Goal: Information Seeking & Learning: Learn about a topic

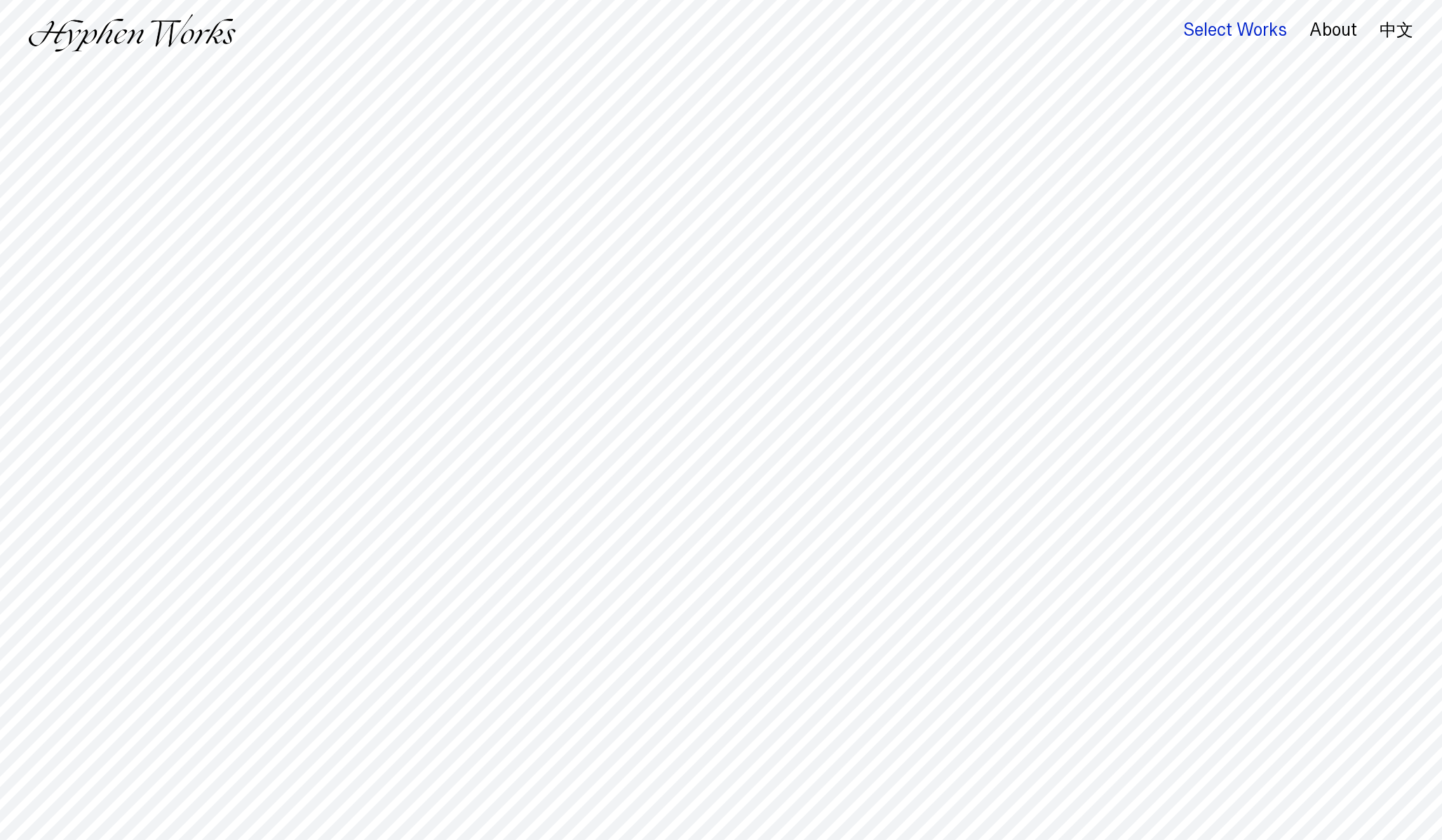
click at [1224, 26] on div "Select Works" at bounding box center [1235, 30] width 104 height 19
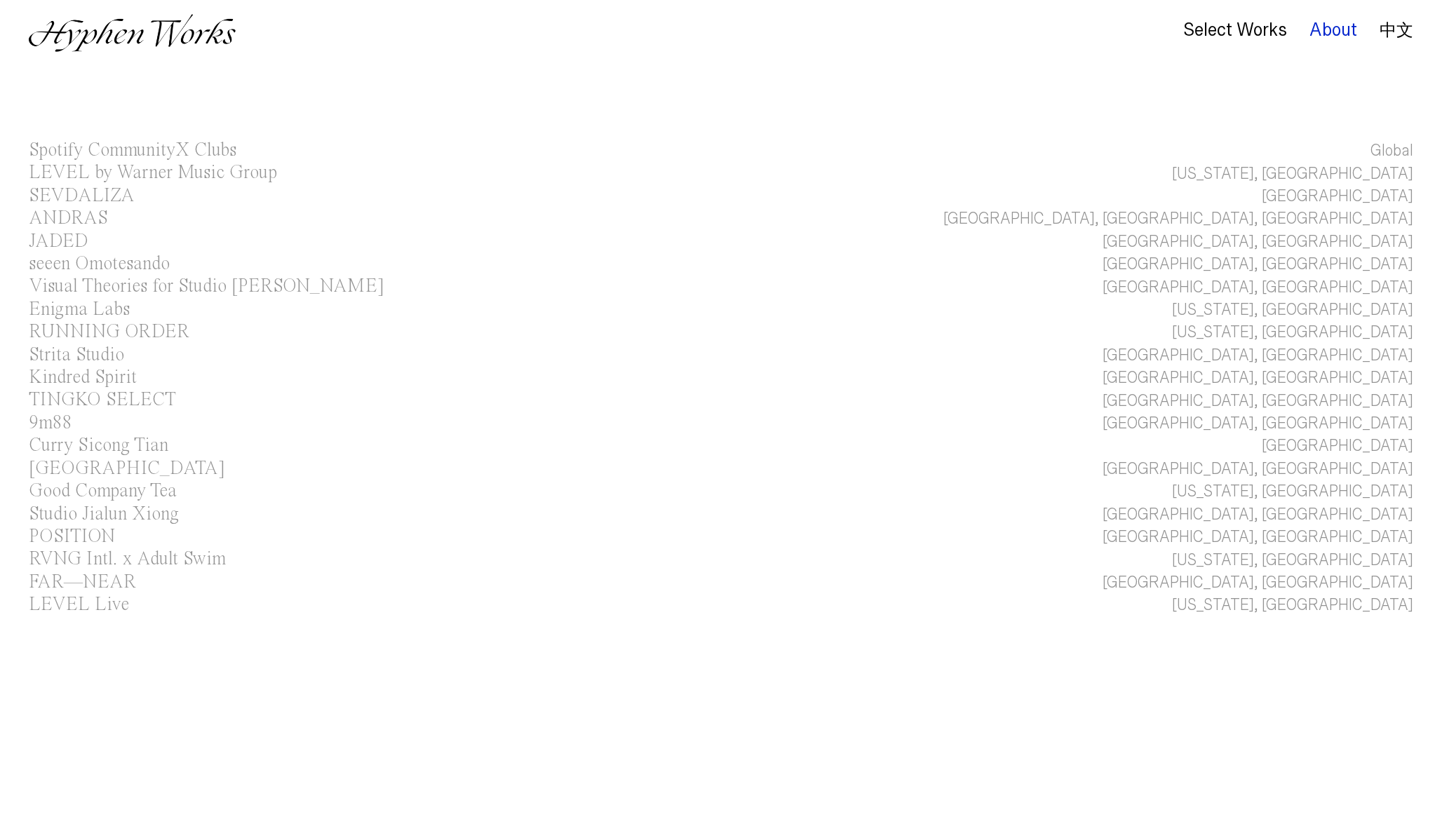
click at [1312, 24] on div "About" at bounding box center [1334, 30] width 48 height 19
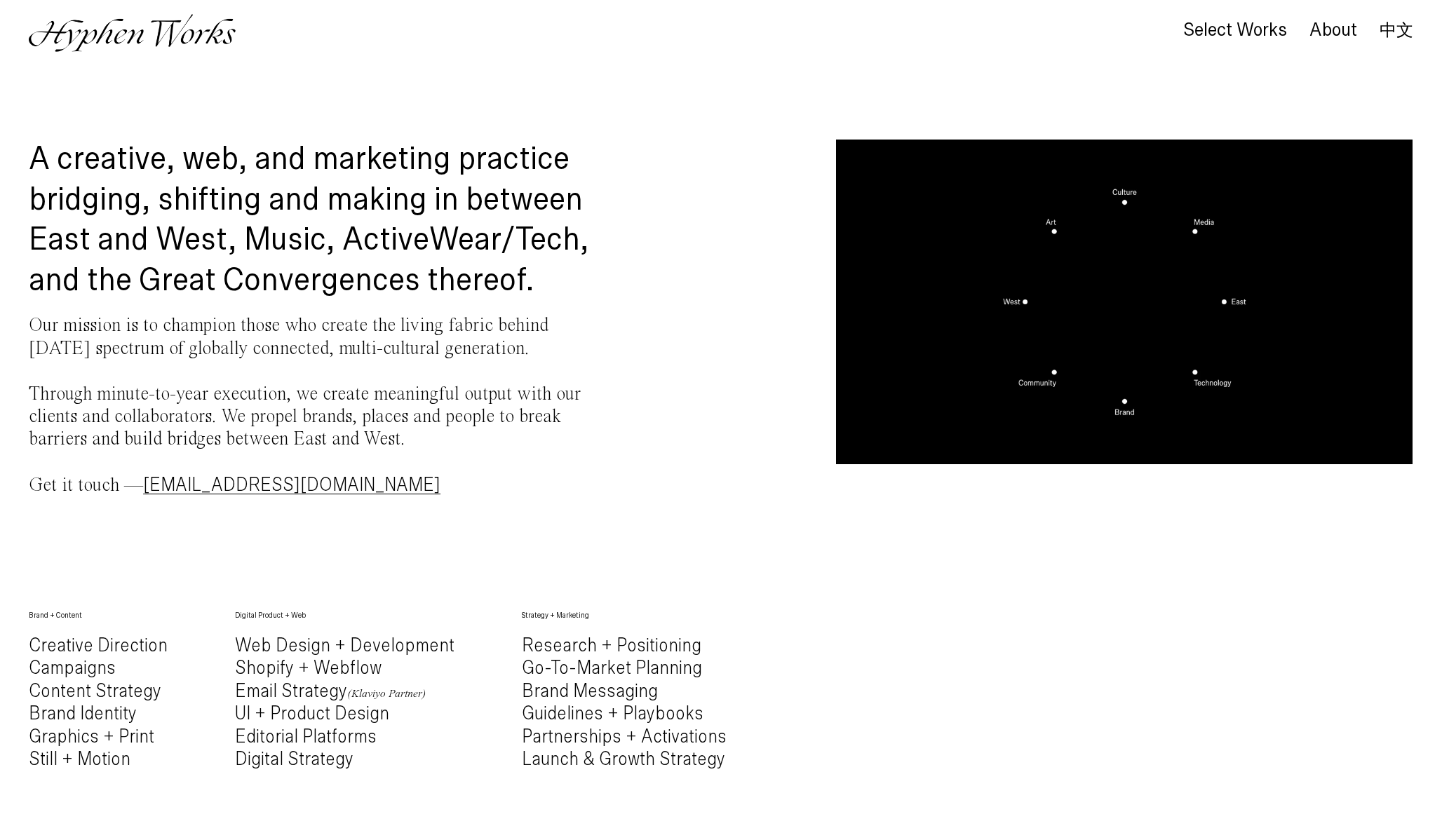
click at [1212, 54] on div "Select Works About 中文" at bounding box center [721, 33] width 1442 height 66
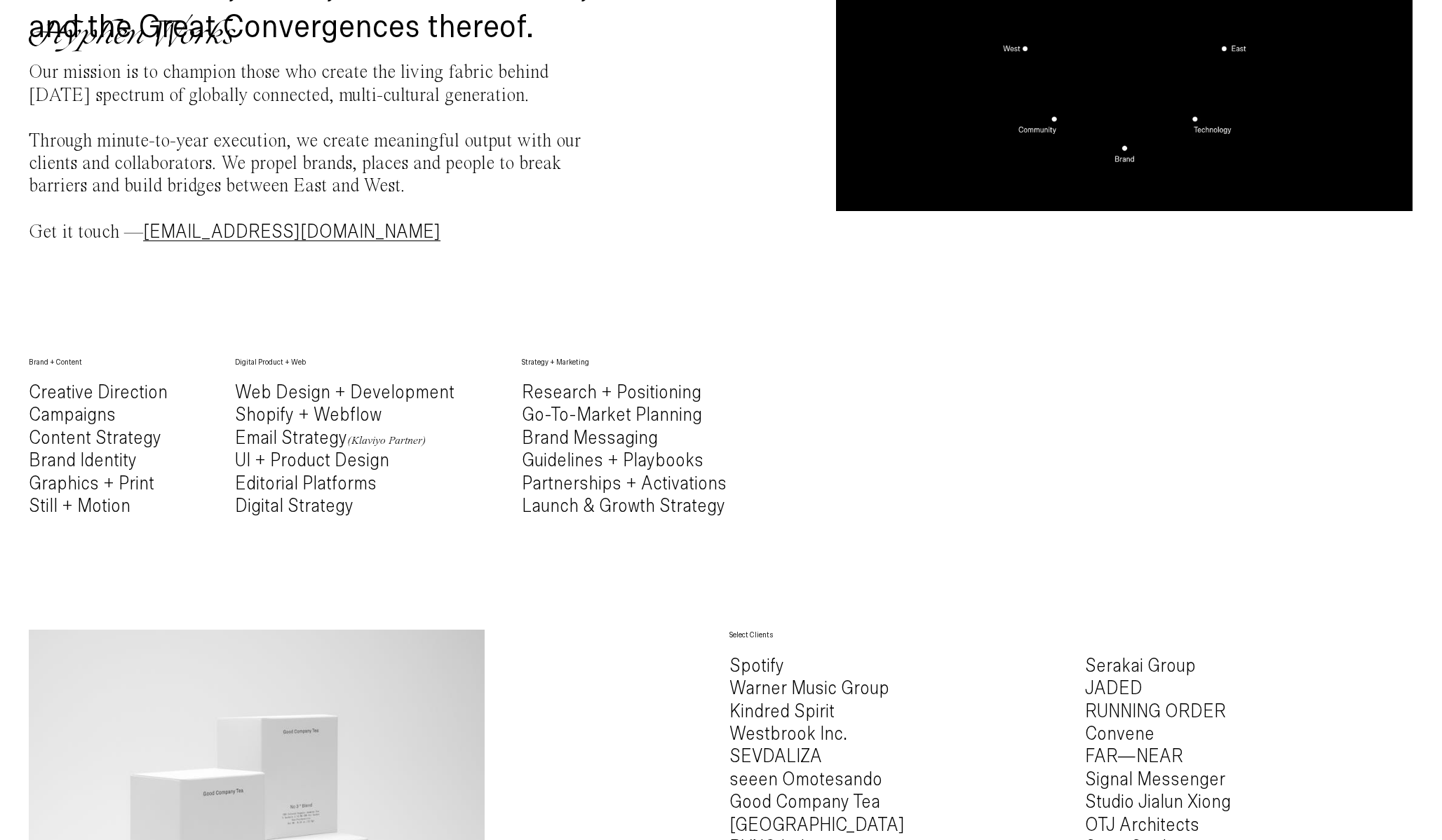
scroll to position [1041, 0]
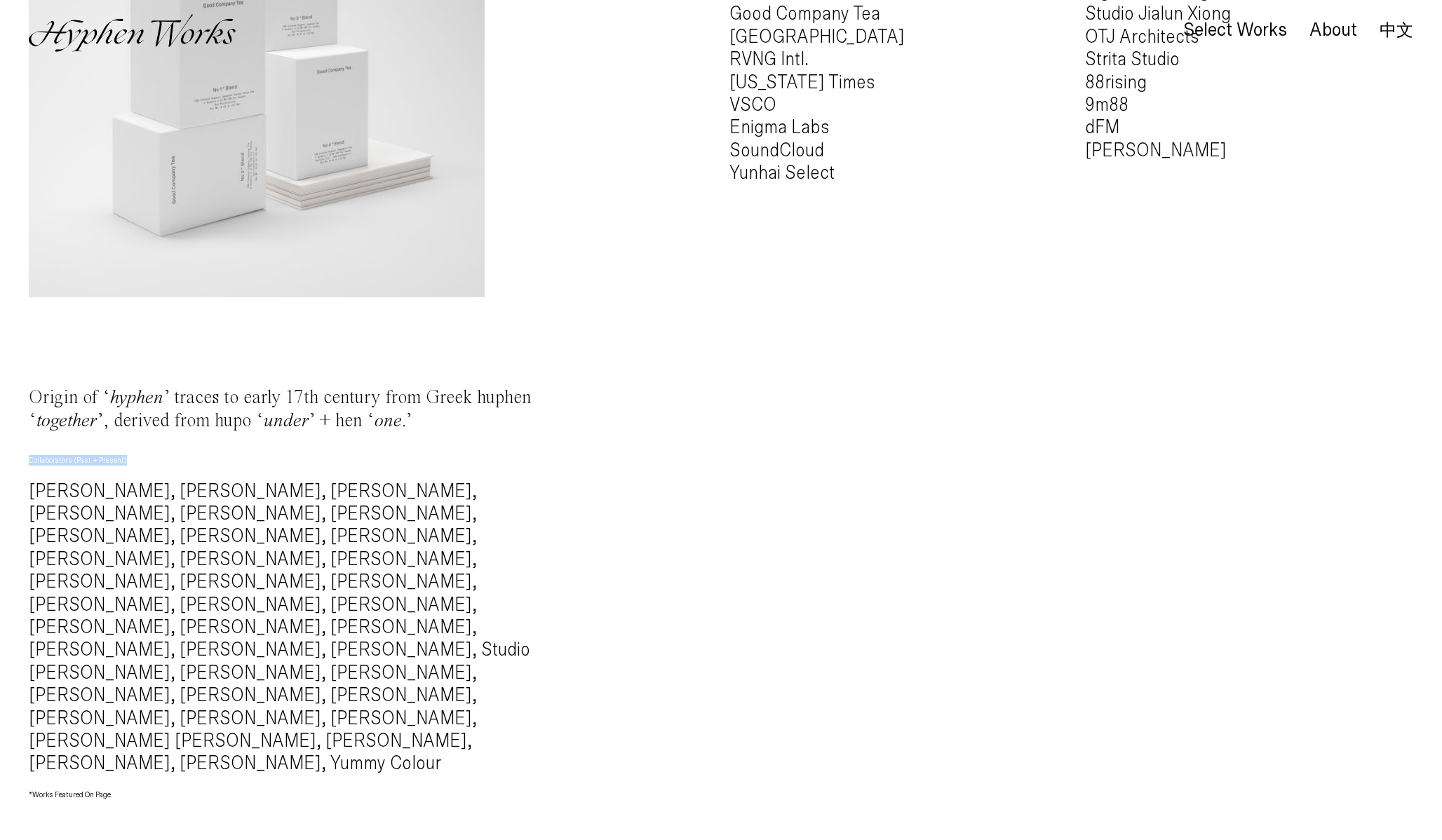
drag, startPoint x: 135, startPoint y: 462, endPoint x: 0, endPoint y: 461, distance: 135.0
click at [591, 492] on h4 "[PERSON_NAME], [PERSON_NAME], [PERSON_NAME], [PERSON_NAME], [PERSON_NAME], [PER…" at bounding box center [317, 628] width 576 height 296
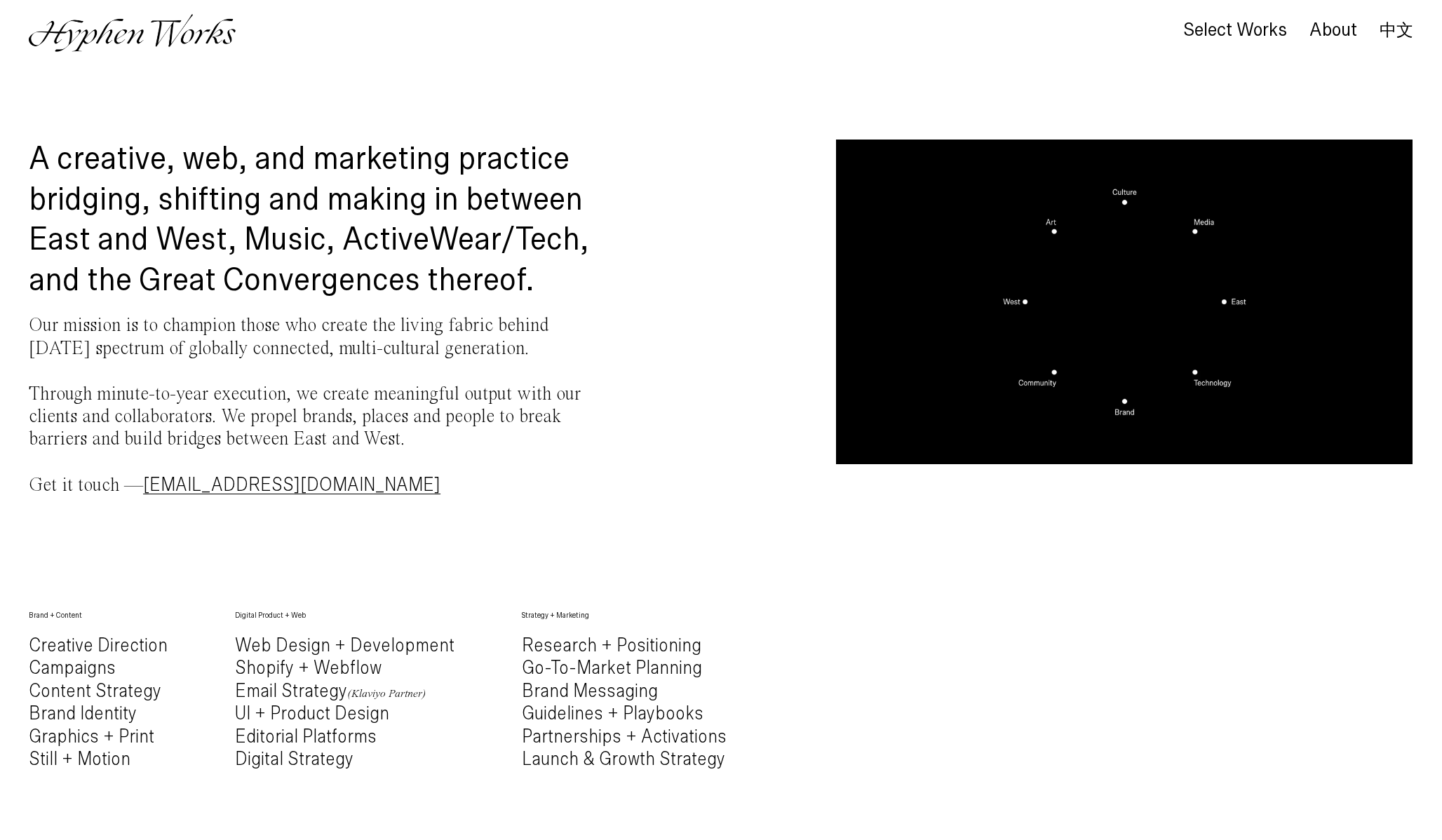
click at [1213, 47] on div "Select Works" at bounding box center [1225, 37] width 127 height 29
click at [1214, 32] on div "Select Works" at bounding box center [1235, 30] width 104 height 19
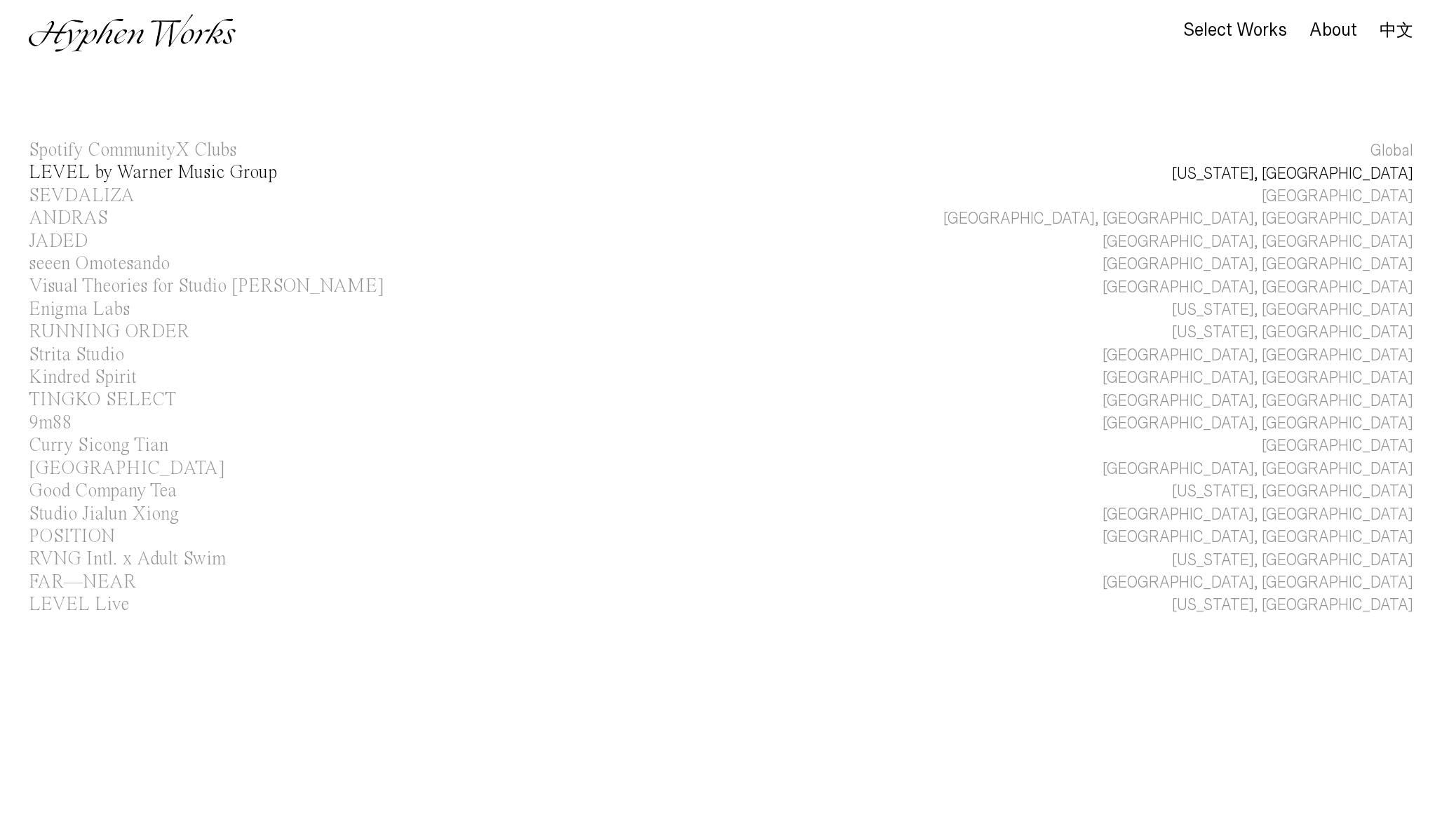
click at [121, 178] on div "LEVEL by Warner Music Group" at bounding box center [153, 173] width 248 height 19
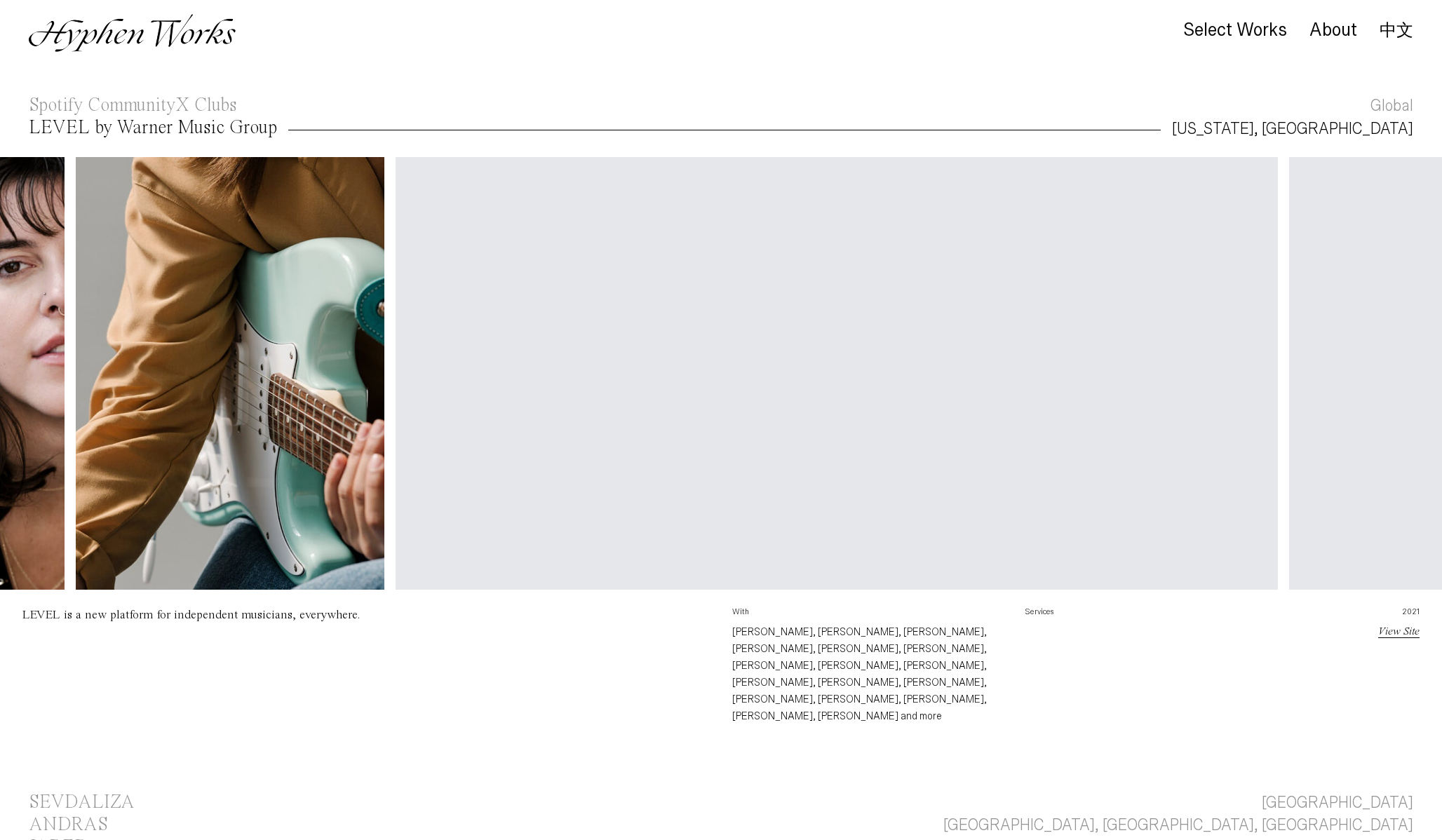
scroll to position [0, 1790]
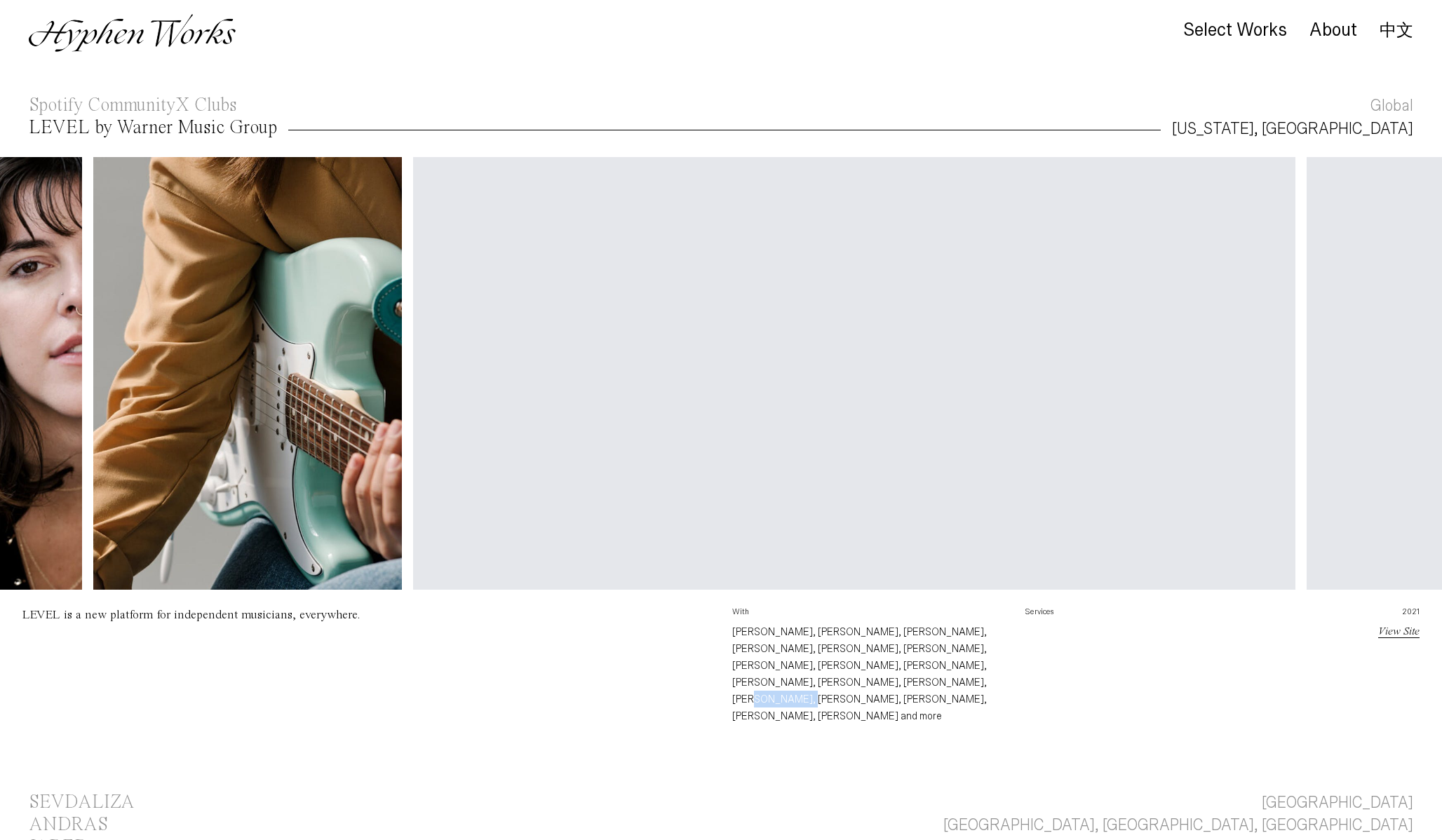
drag, startPoint x: 870, startPoint y: 683, endPoint x: 820, endPoint y: 680, distance: 50.1
click at [820, 680] on p "Thanh Nguyen, Wayne Wu, Zach Eustace, Ben Locke, Enxhi Merpeza, Marius Jopen, J…" at bounding box center [867, 674] width 271 height 101
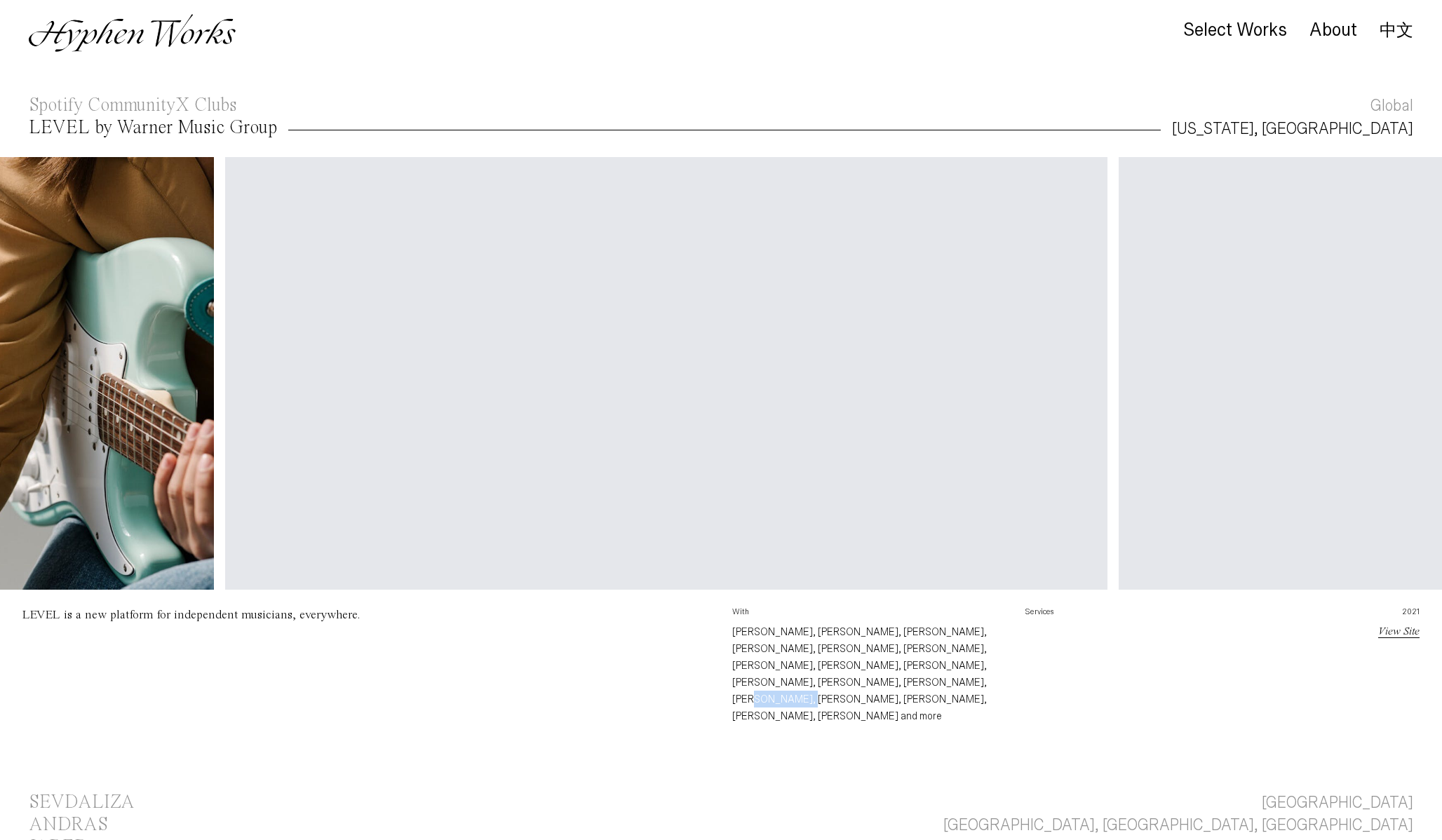
scroll to position [0, 1973]
